Goal: Transaction & Acquisition: Purchase product/service

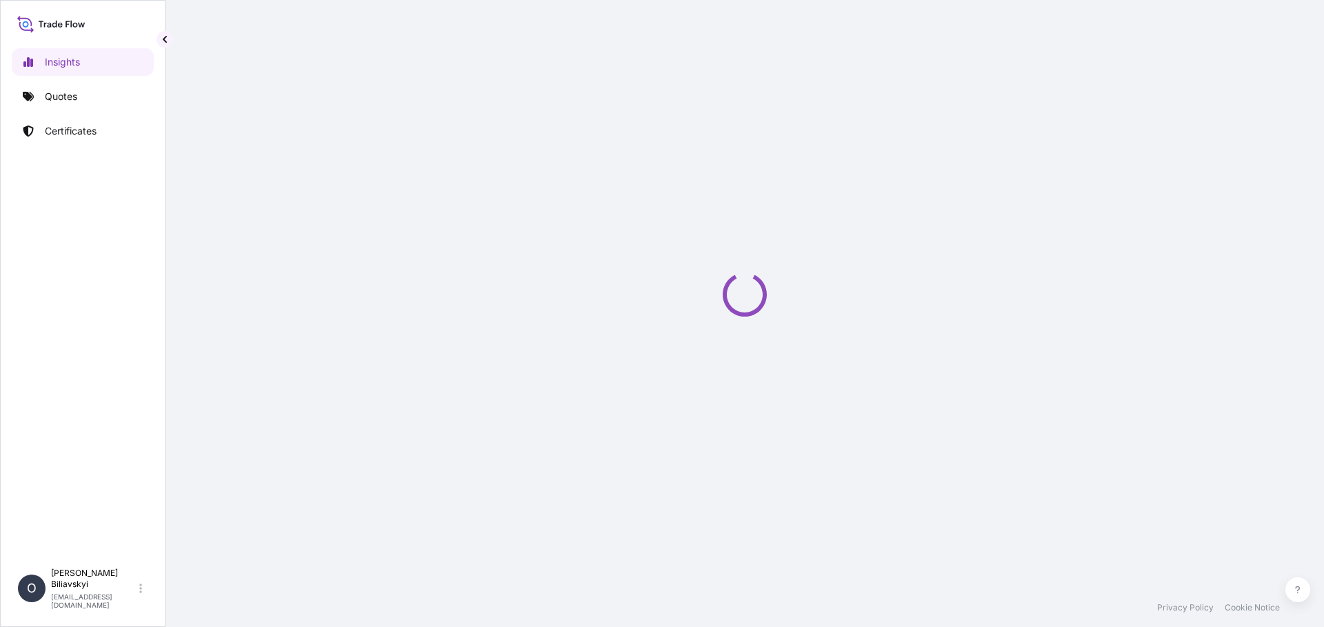
select select "2025"
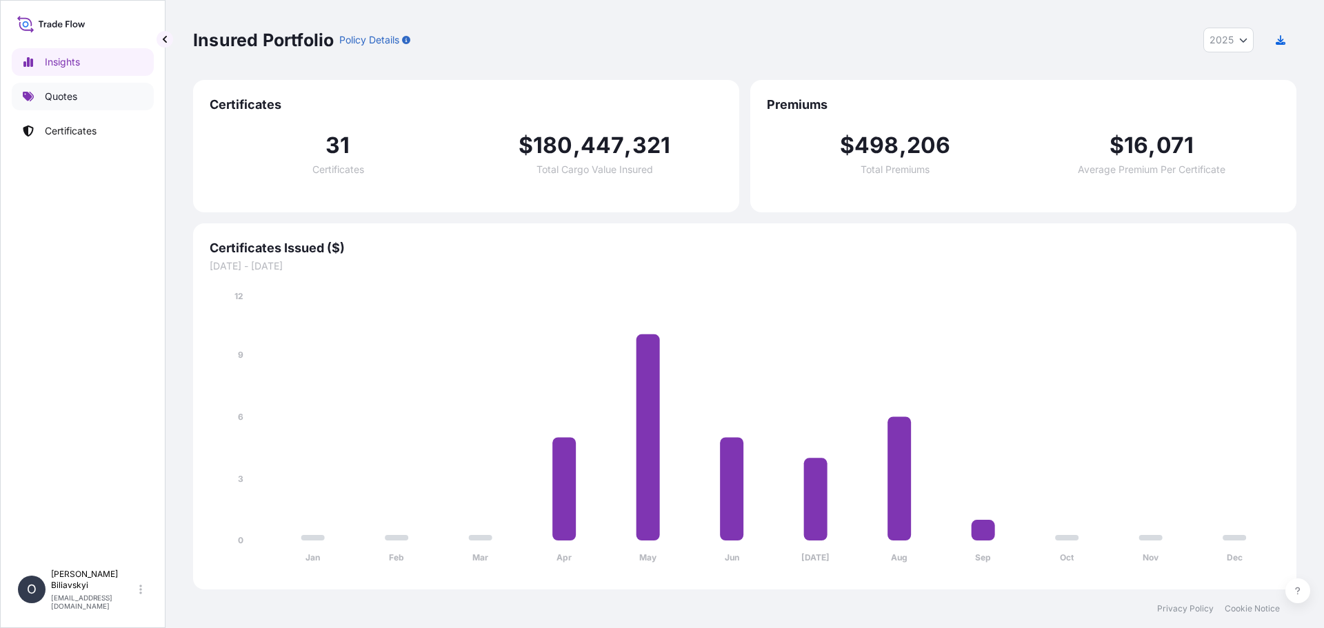
click at [44, 101] on link "Quotes" at bounding box center [83, 97] width 142 height 28
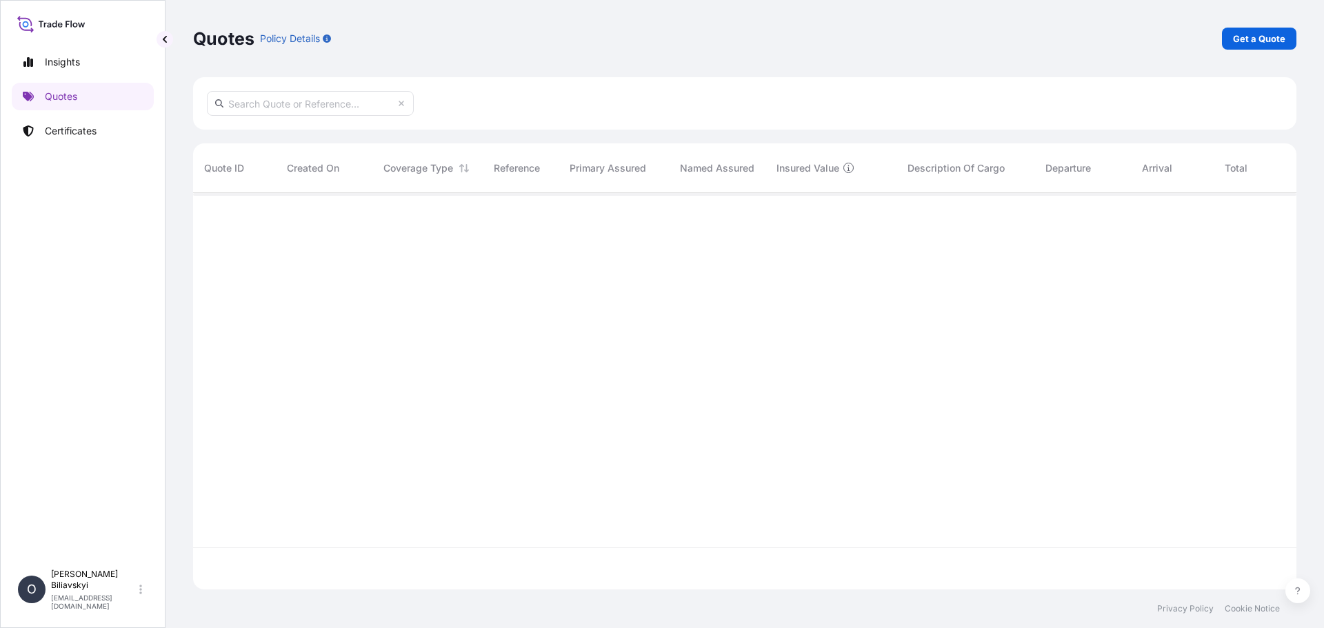
scroll to position [436, 1093]
click at [1235, 39] on p "Get a Quote" at bounding box center [1259, 39] width 52 height 14
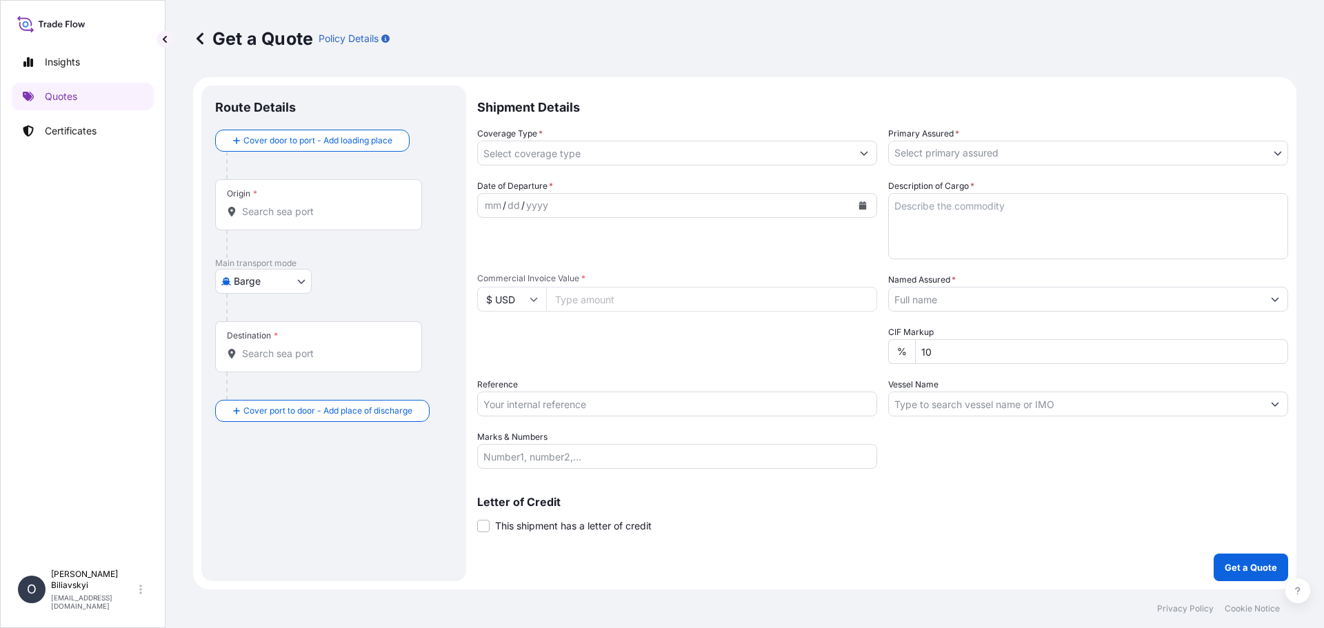
click at [288, 290] on body "Insights Quotes Certificates O [PERSON_NAME] [EMAIL_ADDRESS][DOMAIN_NAME] Get a…" at bounding box center [662, 314] width 1324 height 628
click at [260, 363] on span "Water" at bounding box center [254, 367] width 27 height 14
select select "Water"
click at [309, 223] on input "Origin *" at bounding box center [323, 217] width 163 height 14
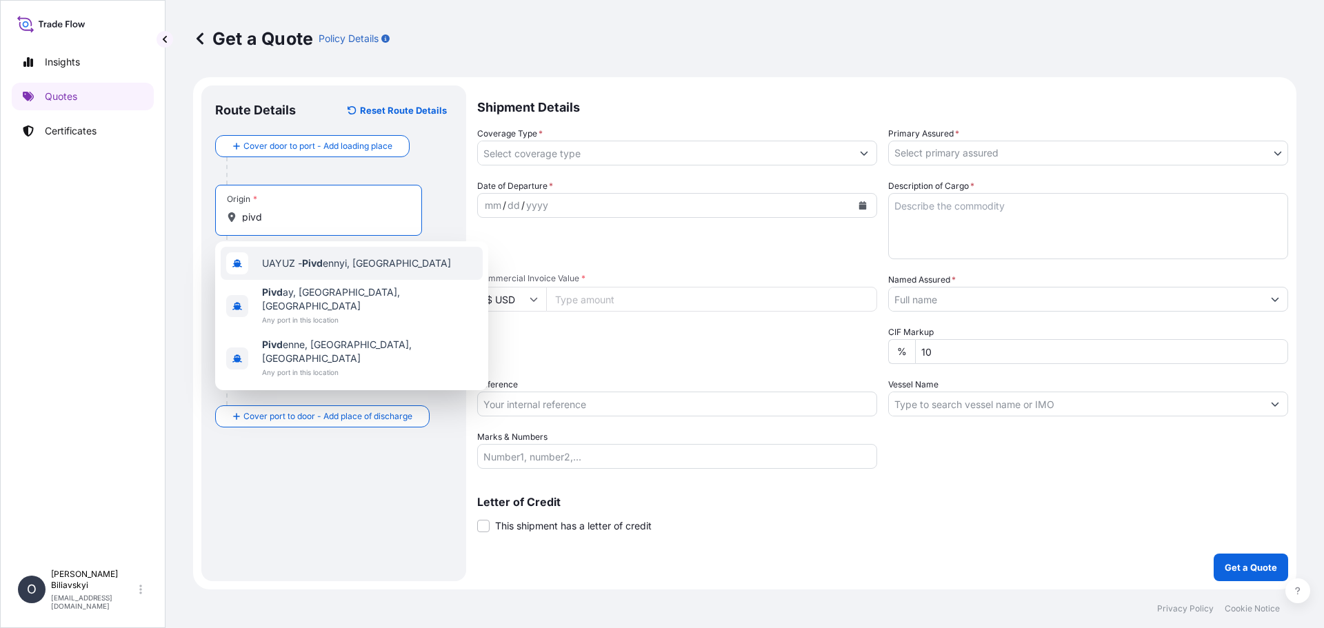
click at [332, 263] on span "UAYUZ - Pivd ennyi, [GEOGRAPHIC_DATA]" at bounding box center [356, 263] width 189 height 14
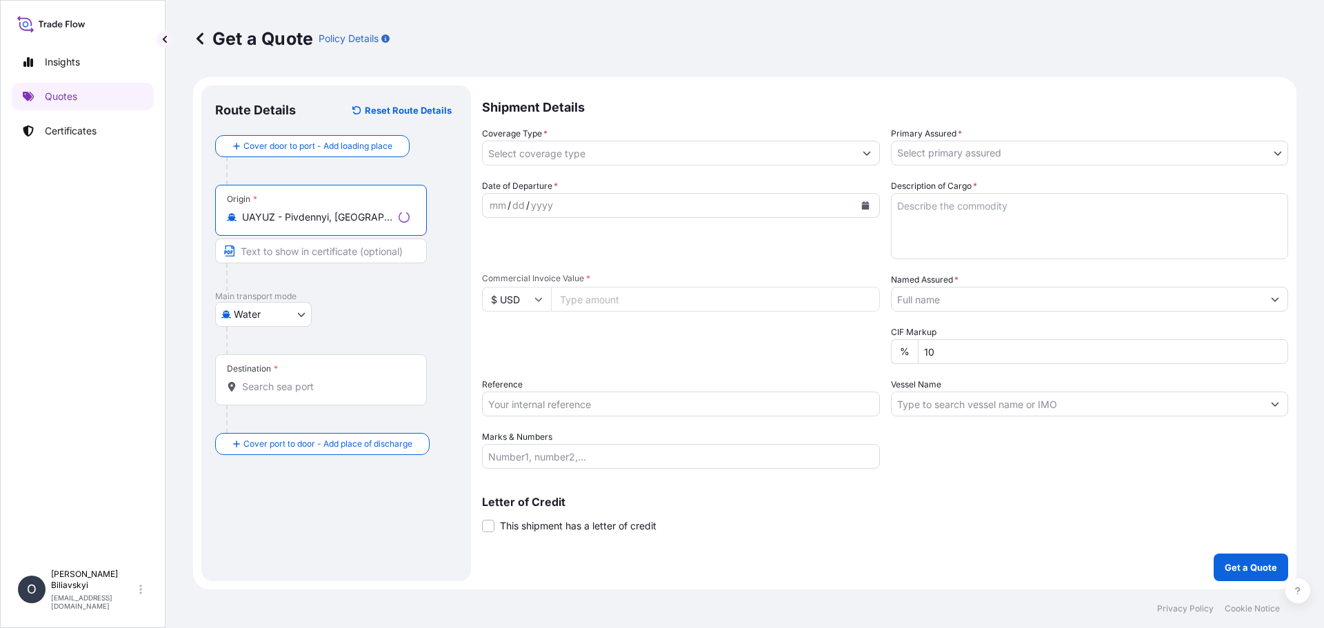
type input "UAYUZ - Pivdennyi, [GEOGRAPHIC_DATA]"
click at [324, 248] on input "Text to appear on certificate" at bounding box center [321, 251] width 212 height 25
paste input "PIVDENNYI, [GEOGRAPHIC_DATA]"
type input "PIVDENNYI, [GEOGRAPHIC_DATA]"
click at [296, 387] on input "Destination *" at bounding box center [323, 387] width 163 height 14
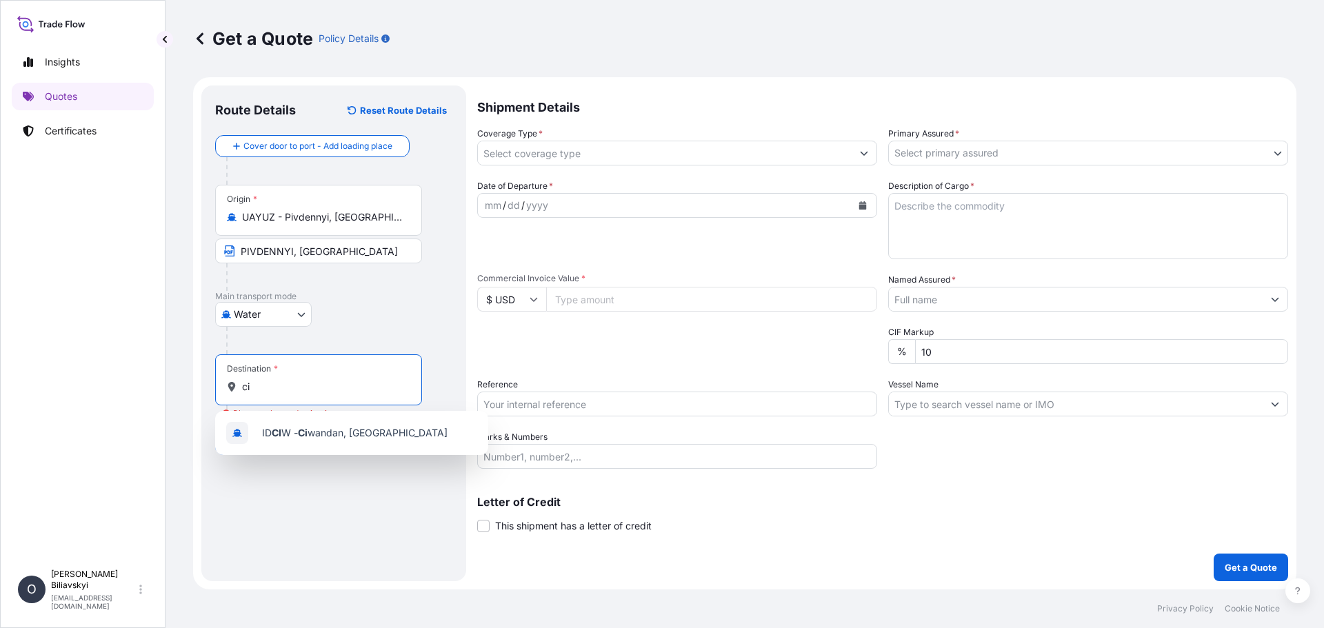
type input "c"
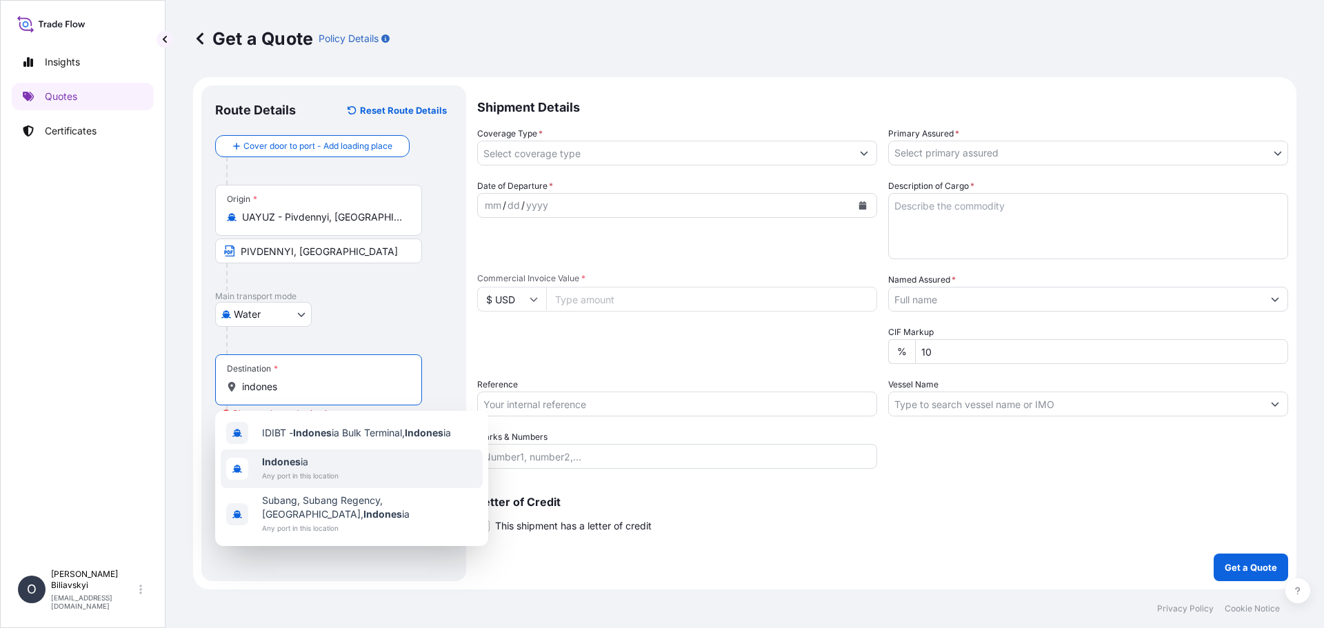
click at [320, 459] on span "Indones ia" at bounding box center [300, 462] width 77 height 14
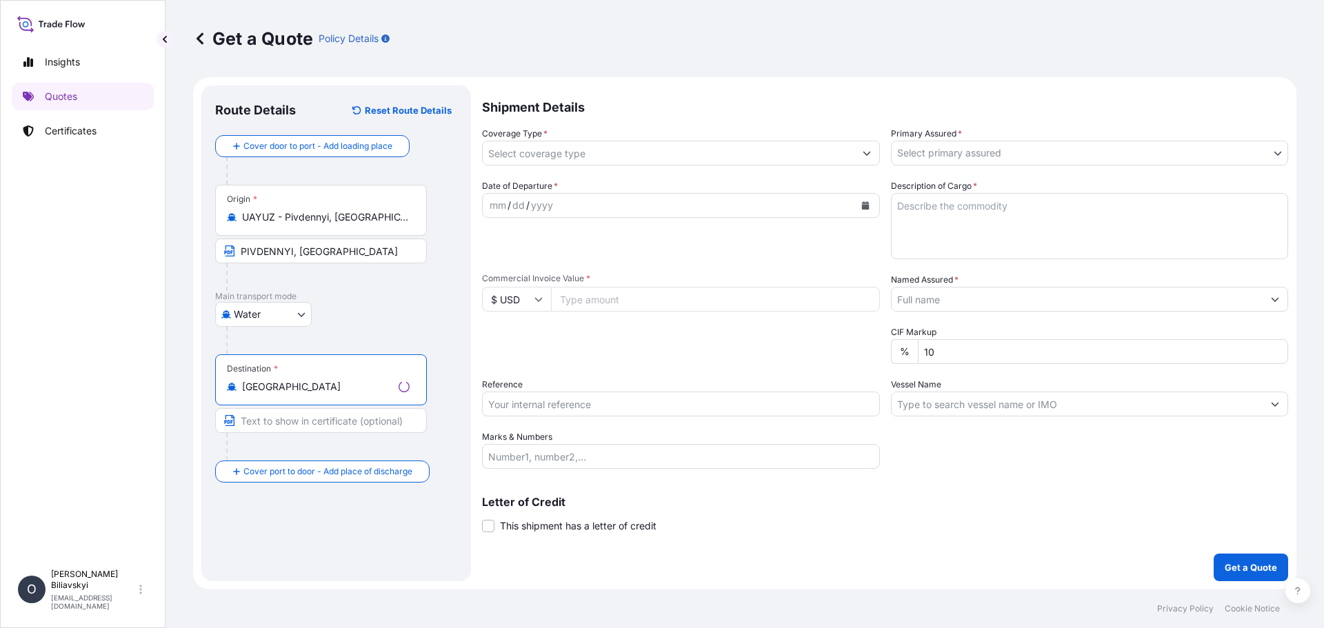
type input "[GEOGRAPHIC_DATA]"
click at [296, 416] on input "Text to appear on certificate" at bounding box center [321, 420] width 212 height 25
paste input "CIWANDAN/ CIGADING, [GEOGRAPHIC_DATA]"
type input "CIWANDAN/ CIGADING, [GEOGRAPHIC_DATA]"
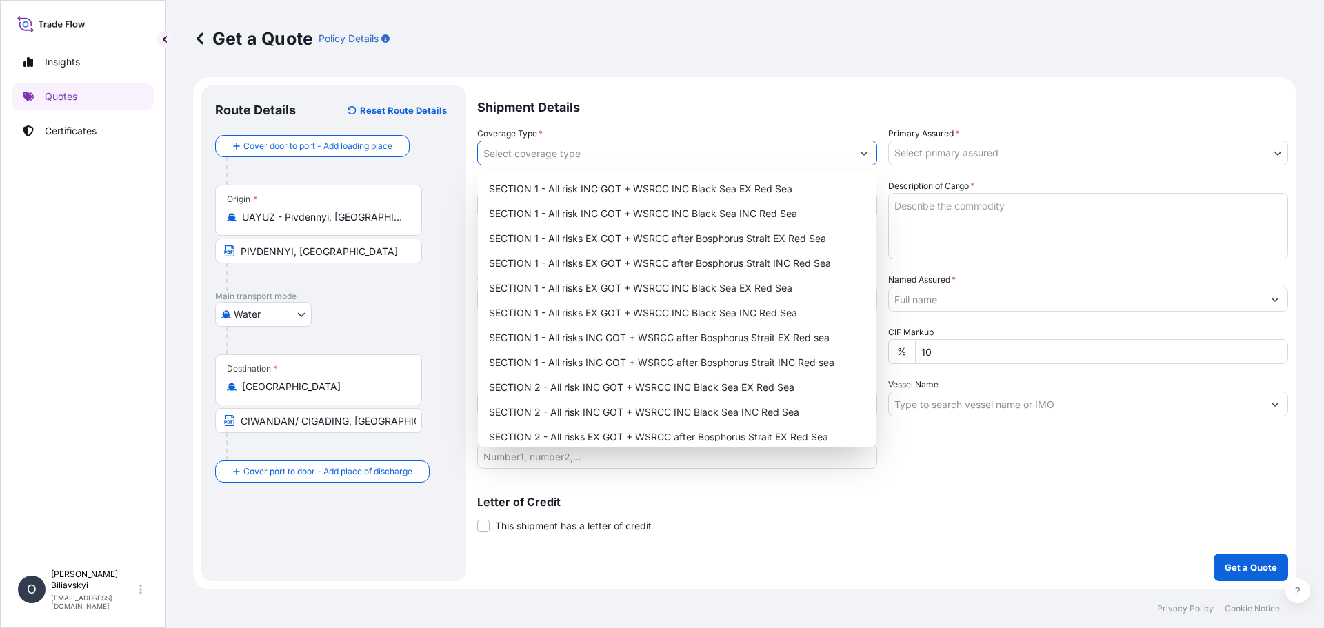
click at [667, 152] on input "Coverage Type *" at bounding box center [665, 153] width 374 height 25
click at [756, 365] on div "SECTION 1 - All risks INC GOT + WSRCC after Bosphorus Strait INC Red sea" at bounding box center [676, 362] width 387 height 25
type input "SECTION 1 - All risks INC GOT + WSRCC after Bosphorus Strait INC Red sea"
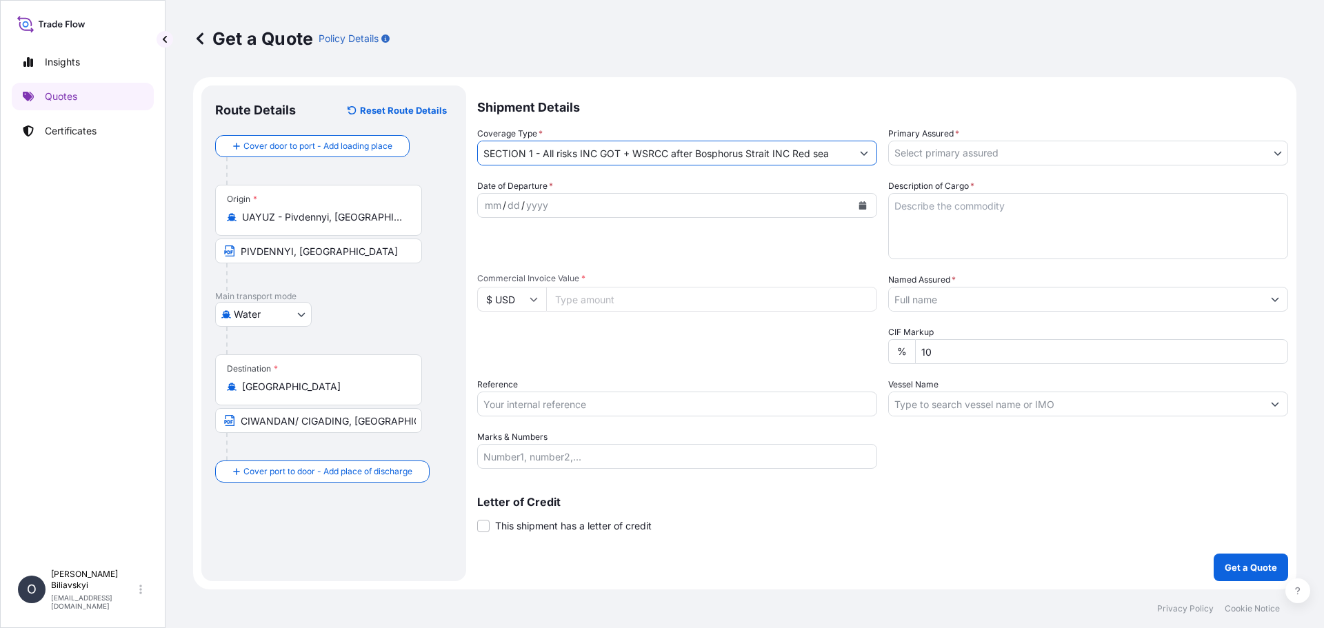
click at [964, 156] on body "Insights Quotes Certificates O [PERSON_NAME] [EMAIL_ADDRESS][DOMAIN_NAME] Get a…" at bounding box center [662, 314] width 1324 height 628
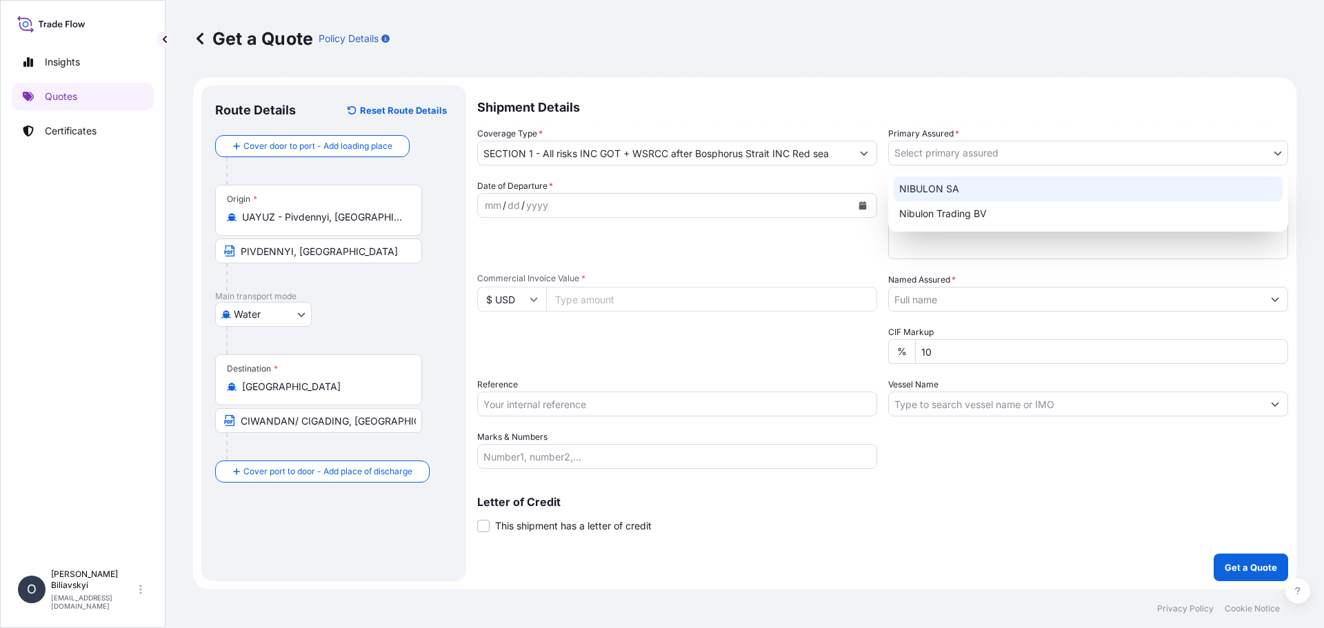
click at [937, 192] on div "NIBULON SA" at bounding box center [1087, 188] width 389 height 25
select select "31538"
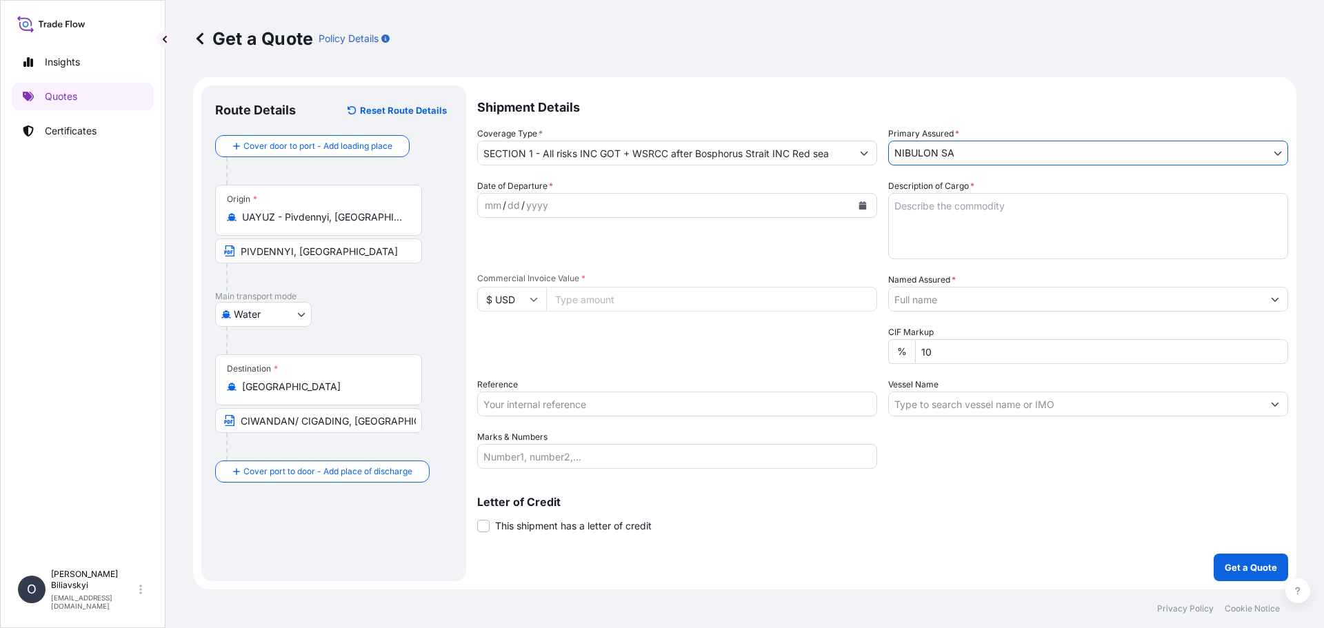
click at [708, 200] on div "mm / dd / yyyy" at bounding box center [665, 205] width 374 height 25
click at [860, 203] on button "Calendar" at bounding box center [862, 205] width 22 height 22
click at [855, 211] on button "Calendar" at bounding box center [862, 205] width 22 height 22
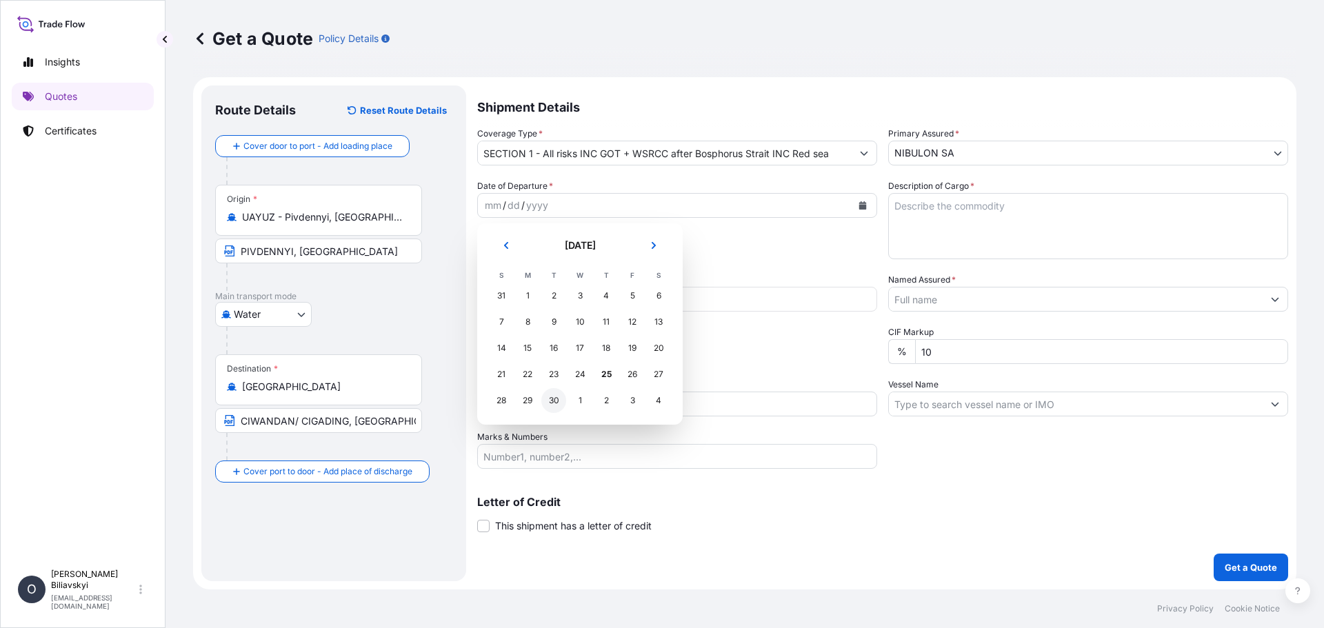
click at [551, 401] on div "30" at bounding box center [553, 400] width 25 height 25
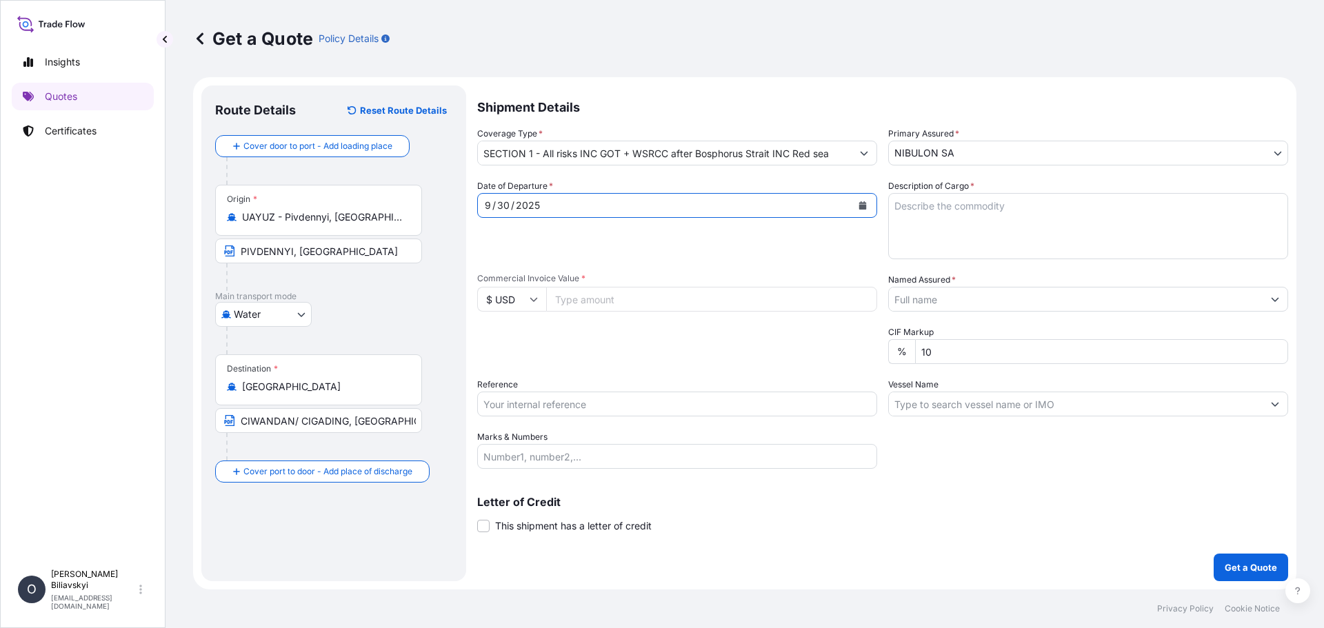
click at [860, 210] on button "Calendar" at bounding box center [862, 205] width 22 height 22
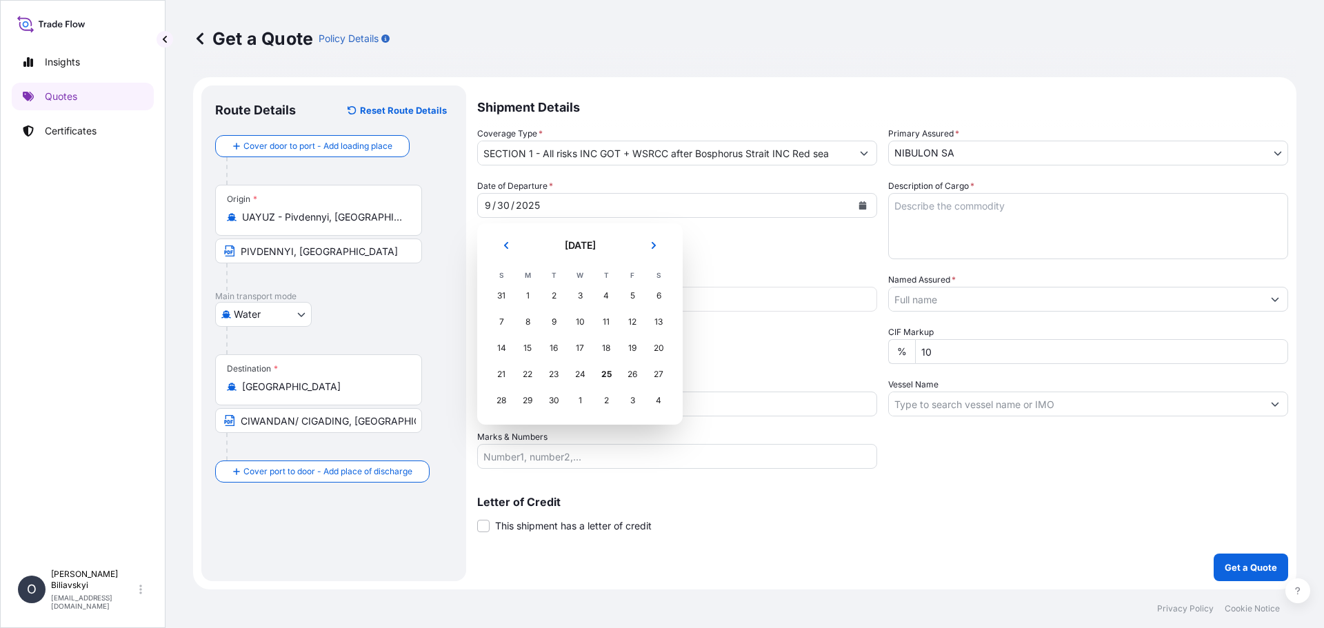
click at [571, 406] on div "1" at bounding box center [579, 400] width 25 height 25
click at [578, 399] on div "1" at bounding box center [579, 400] width 25 height 25
click at [654, 239] on button "Next" at bounding box center [653, 245] width 30 height 22
click at [579, 294] on div "1" at bounding box center [579, 295] width 25 height 25
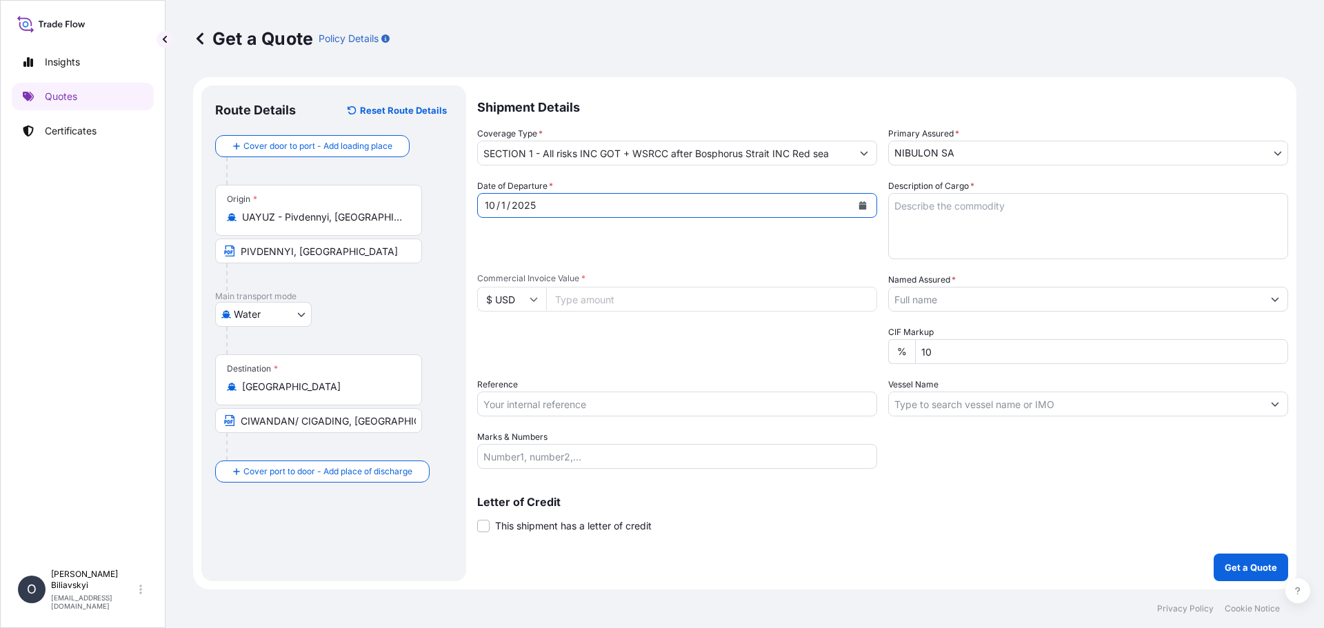
click at [966, 221] on textarea "Description of Cargo *" at bounding box center [1088, 226] width 400 height 66
paste textarea "59,840.000 mt of UKRANIAN WHEAT IN [GEOGRAPHIC_DATA]. The insured value — 102%.…"
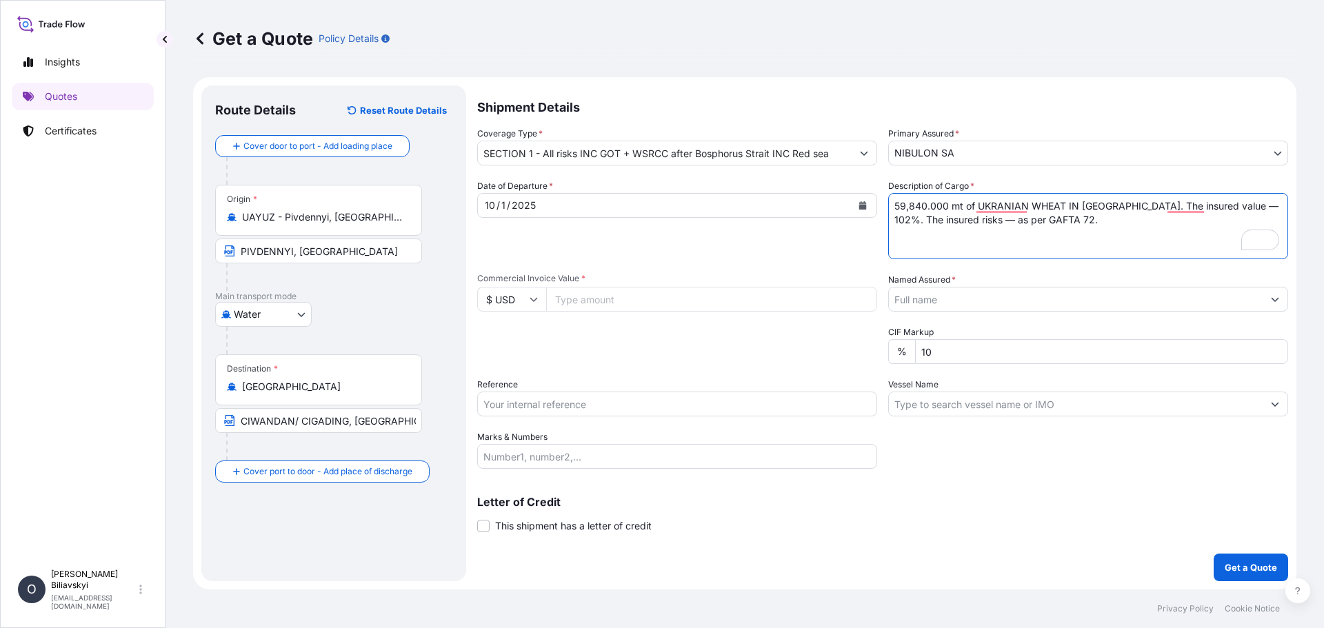
type textarea "59,840.000 mt of UKRANIAN WHEAT IN [GEOGRAPHIC_DATA]. The insured value — 102%.…"
click at [671, 305] on input "Commercial Invoice Value *" at bounding box center [711, 299] width 331 height 25
paste input "15378281.60"
type input "15378281.60"
click at [944, 307] on input "Named Assured *" at bounding box center [1076, 299] width 374 height 25
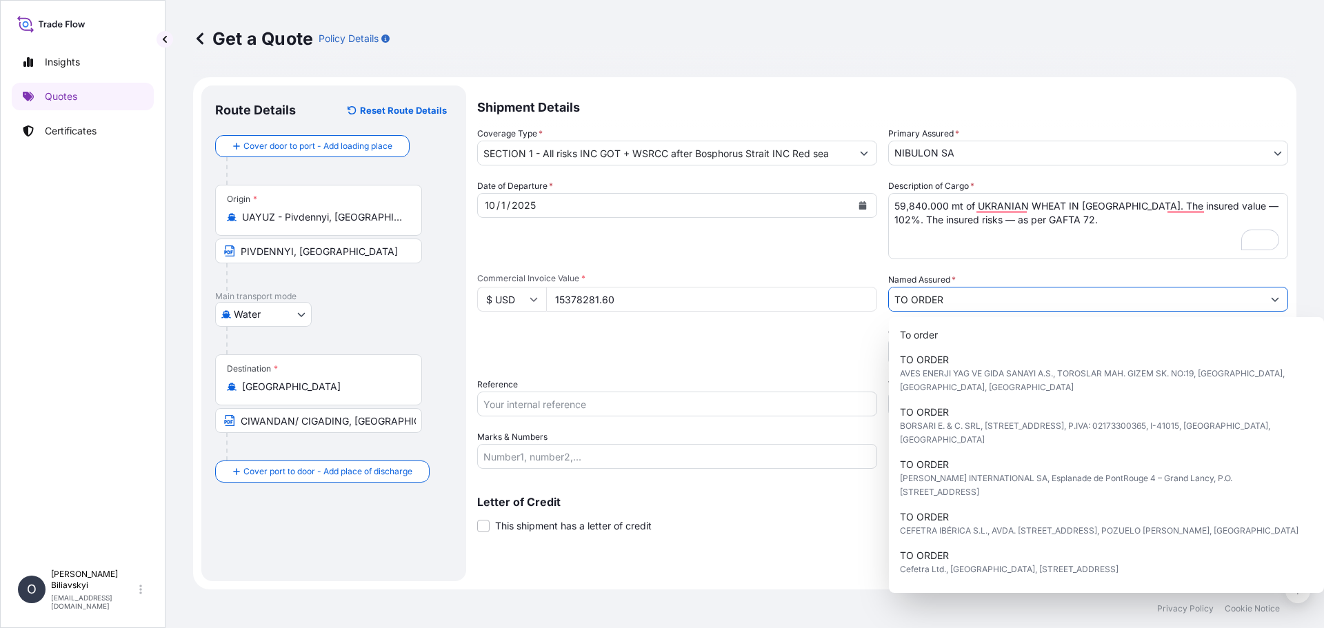
type input "TO ORDER"
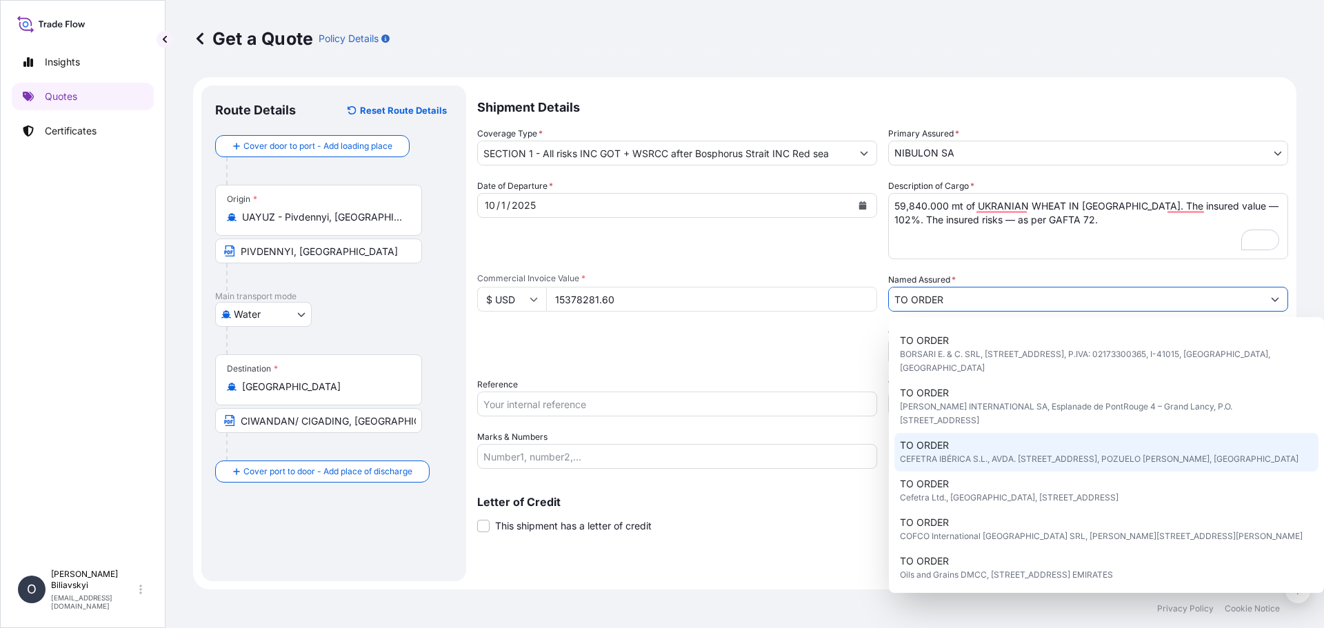
scroll to position [99, 0]
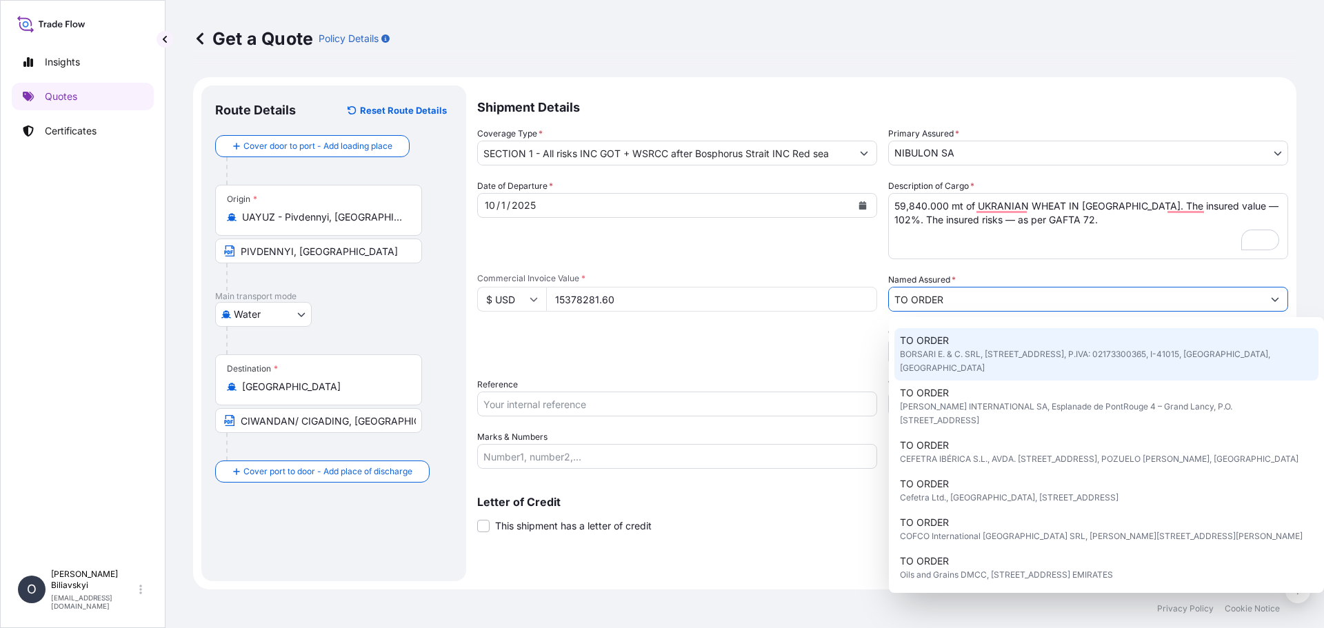
click at [749, 358] on div "Packing Category Type to search a container mode Please select a primary mode o…" at bounding box center [677, 344] width 400 height 39
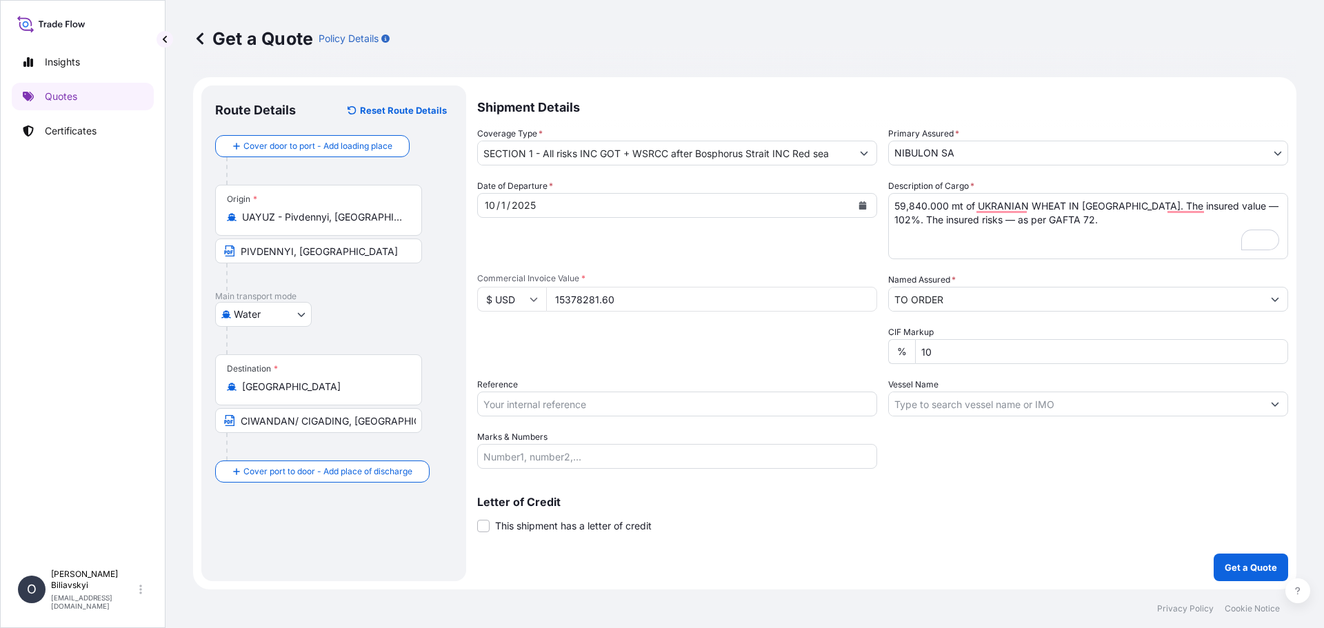
click at [647, 406] on input "Reference" at bounding box center [677, 404] width 400 height 25
drag, startPoint x: 954, startPoint y: 354, endPoint x: 877, endPoint y: 360, distance: 77.5
click at [877, 360] on div "Date of Departure * [DATE] Cargo Category * Grain & Oilseeds, Cereals, Wheat, B…" at bounding box center [882, 324] width 811 height 290
type input "2"
click at [754, 409] on input "Reference" at bounding box center [677, 404] width 400 height 25
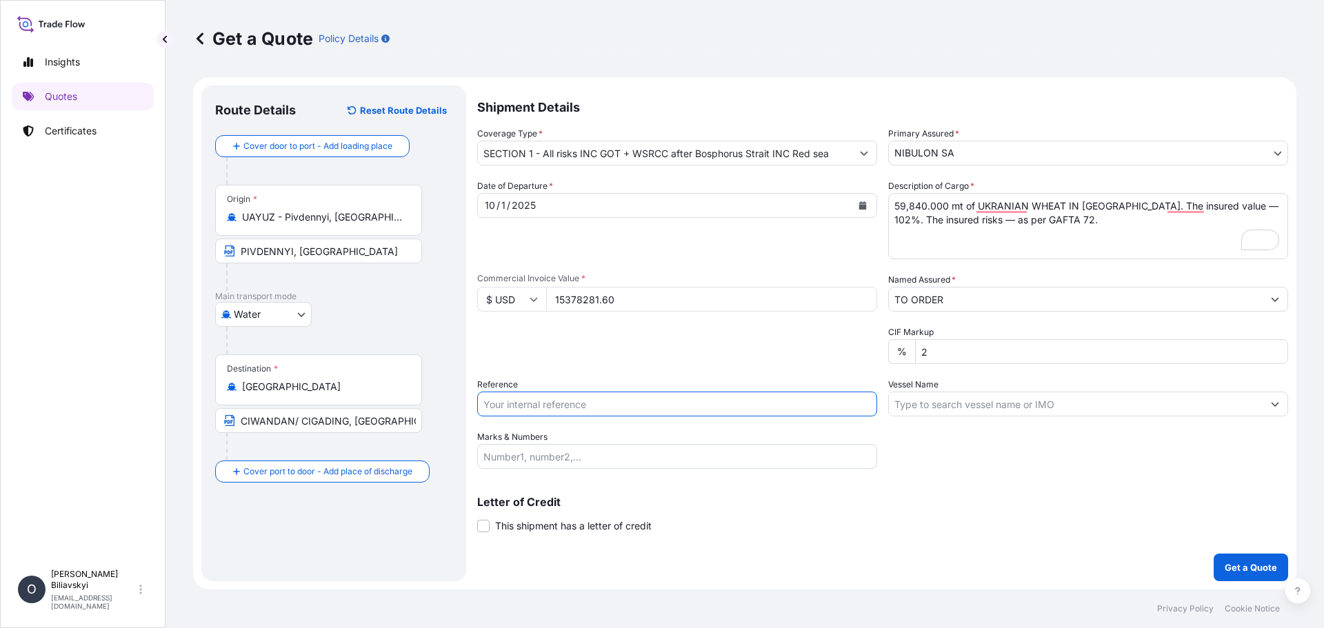
paste input "26 HG SAGUNTO 25/020"
type input "26 HG SAGUNTO 25/020"
click at [1039, 407] on input "Vessel Name" at bounding box center [1076, 404] width 374 height 25
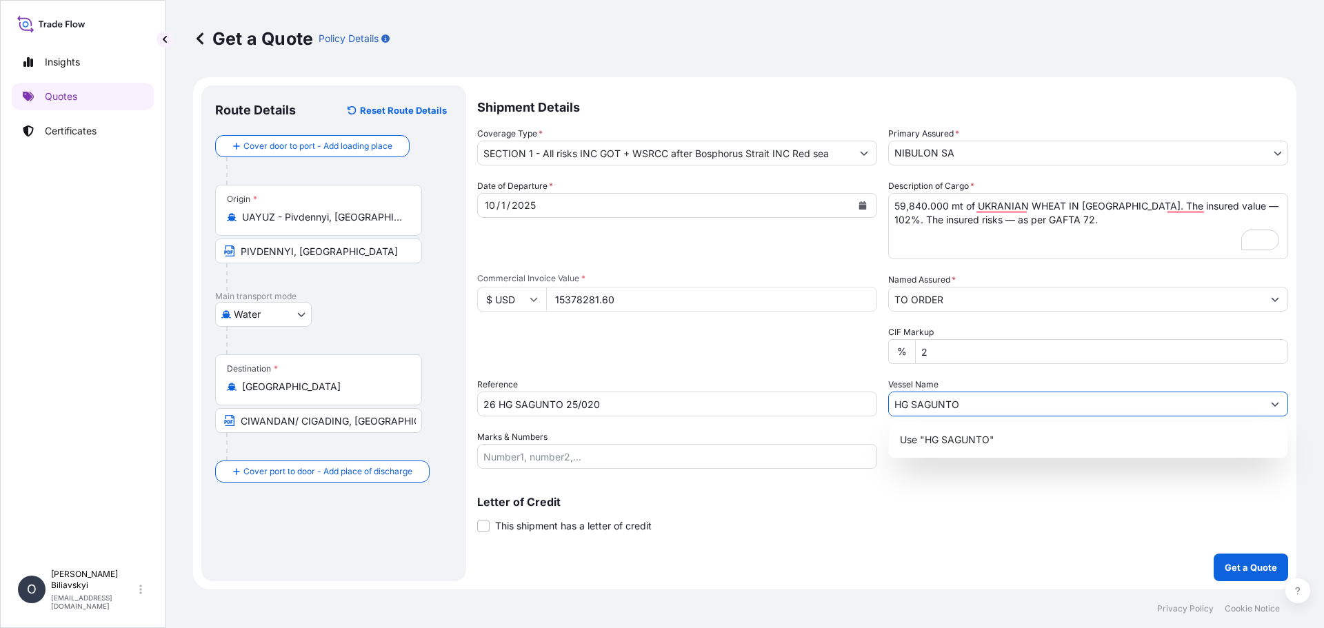
type input "HG SAGUNTO"
click at [764, 449] on input "Marks & Numbers" at bounding box center [677, 456] width 400 height 25
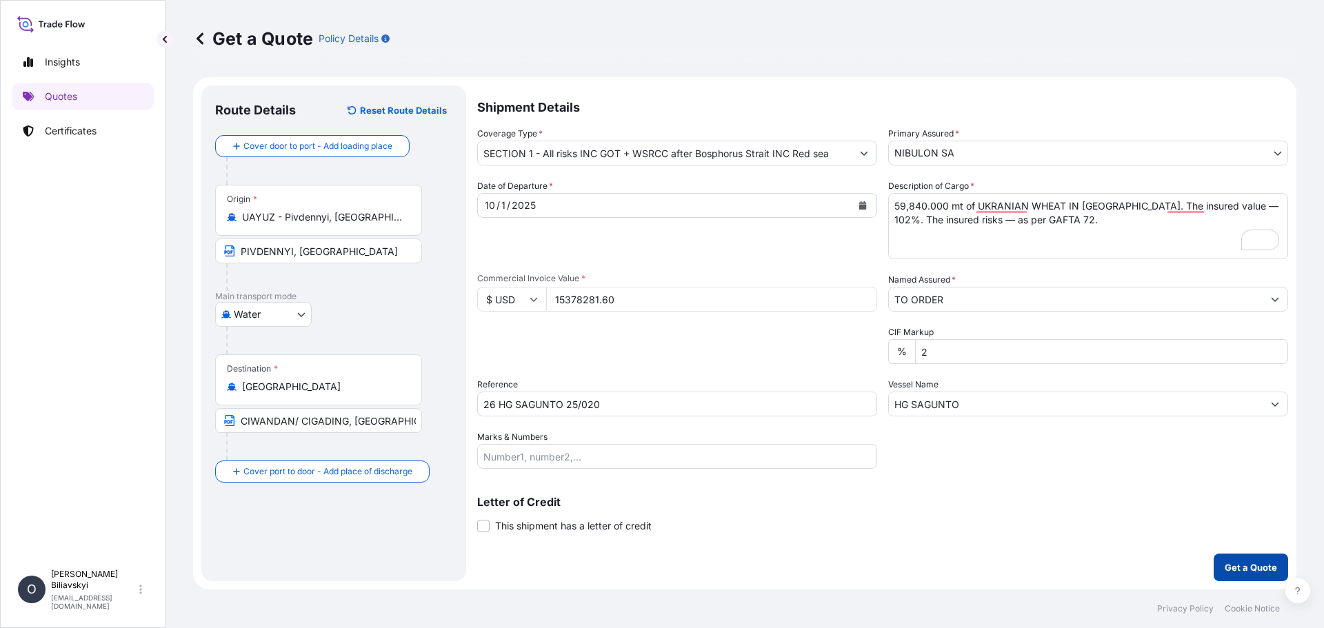
click at [1244, 562] on p "Get a Quote" at bounding box center [1250, 567] width 52 height 14
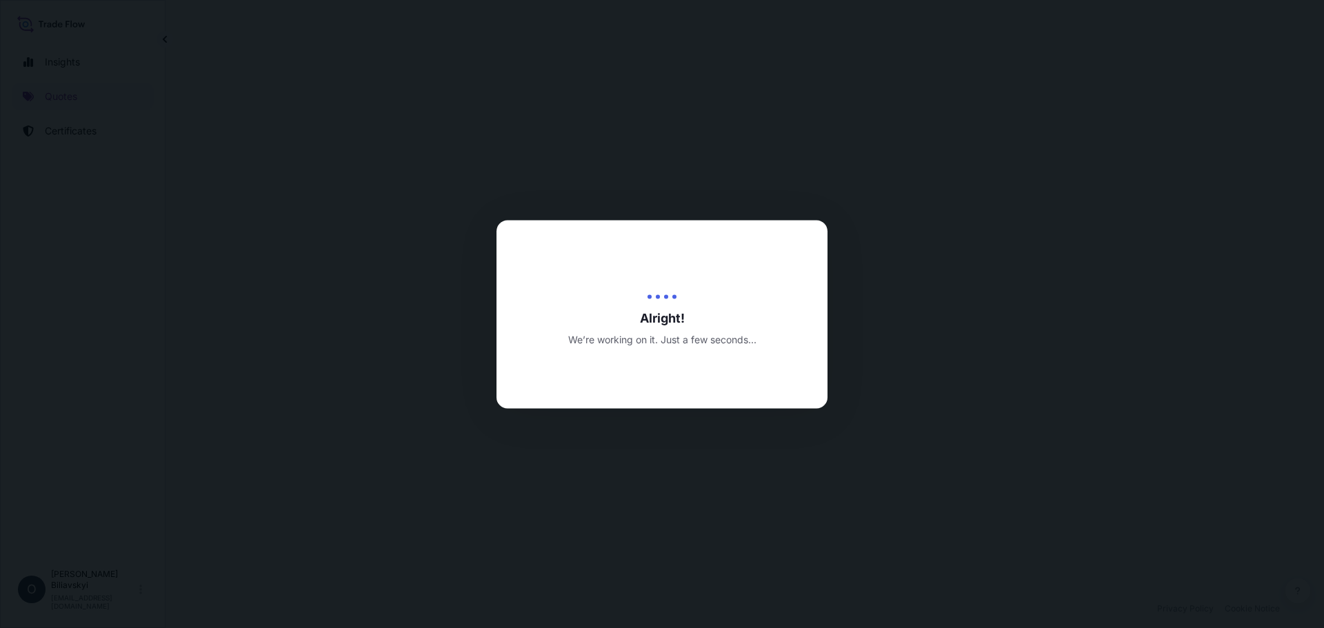
select select "Water"
select select "31538"
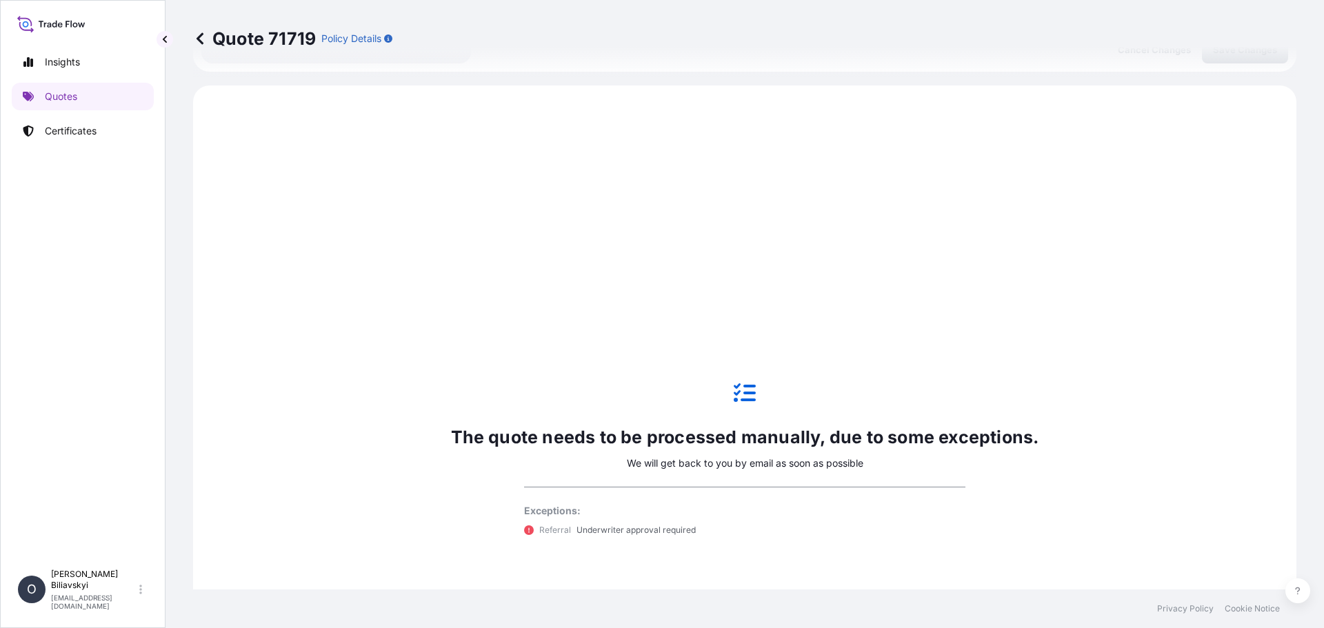
scroll to position [525, 0]
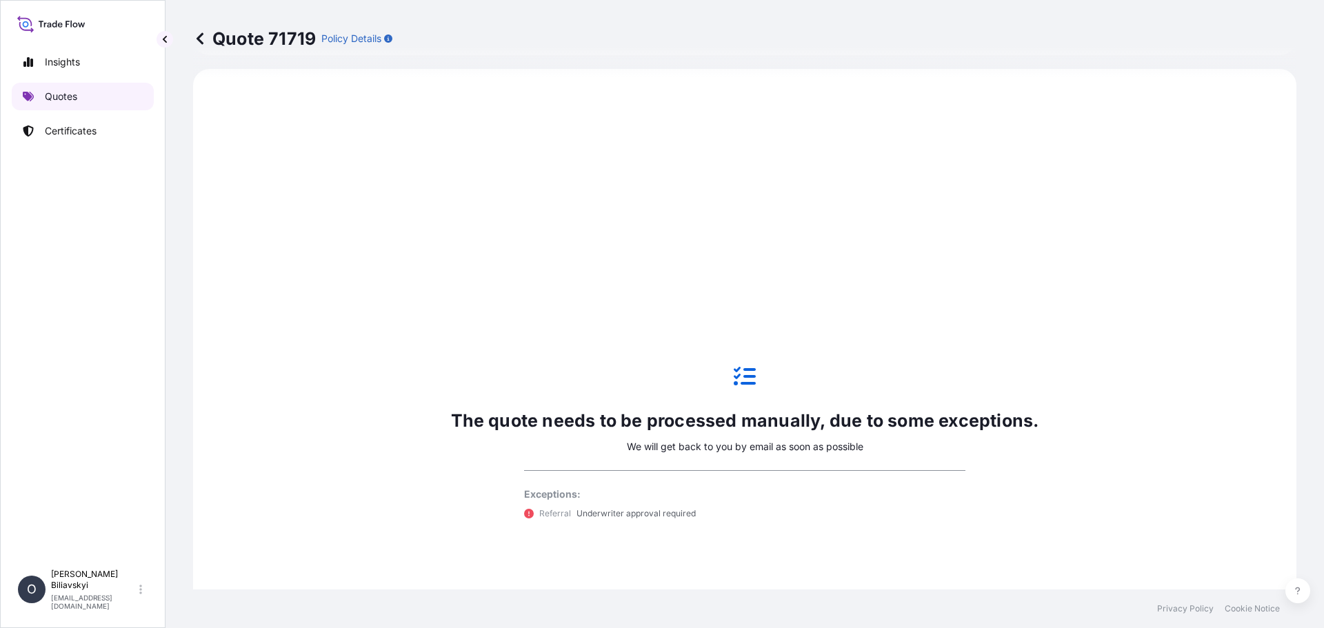
click at [70, 98] on p "Quotes" at bounding box center [61, 97] width 32 height 14
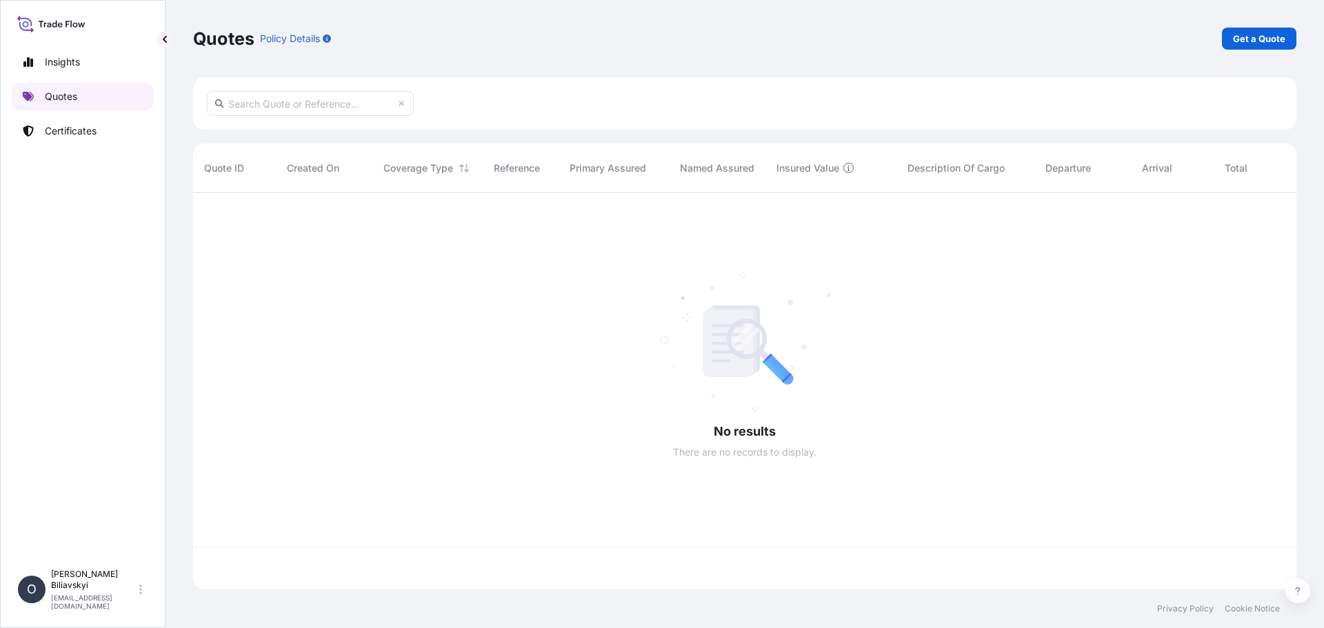
scroll to position [394, 1093]
